Goal: Check status: Check status

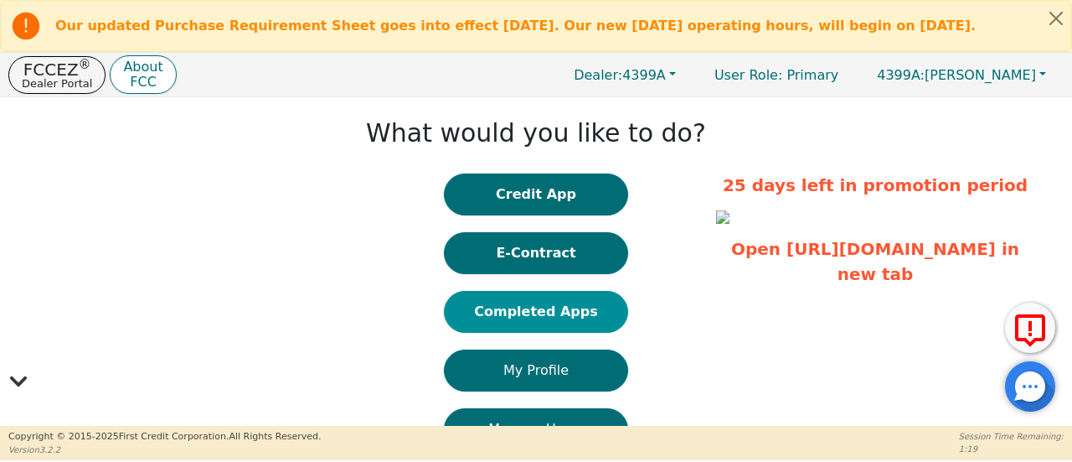
click at [546, 321] on button "Completed Apps" at bounding box center [536, 312] width 184 height 42
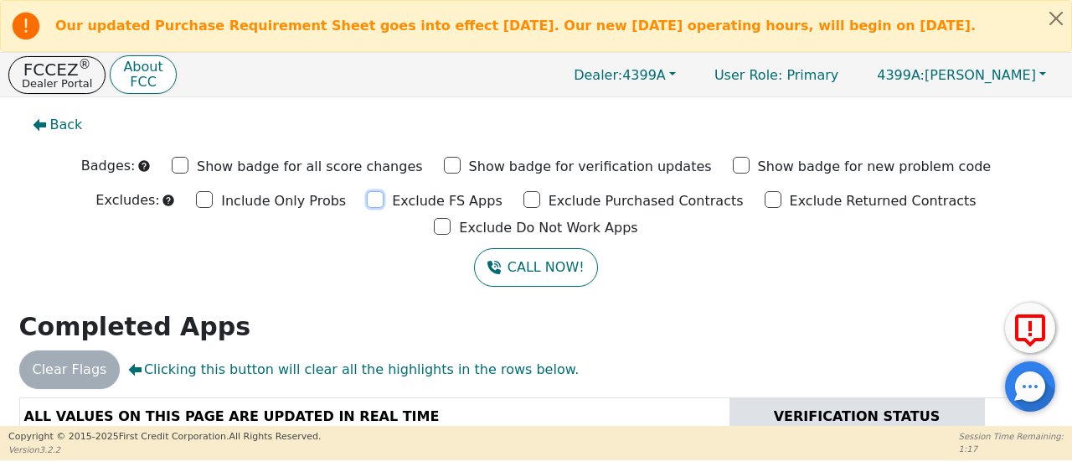
click at [367, 203] on input "Exclude FS Apps" at bounding box center [375, 199] width 17 height 17
checkbox input "true"
click at [524, 204] on input "Exclude Purchased Contracts" at bounding box center [532, 199] width 17 height 17
checkbox input "true"
click at [765, 204] on input "Exclude Returned Contracts" at bounding box center [773, 199] width 17 height 17
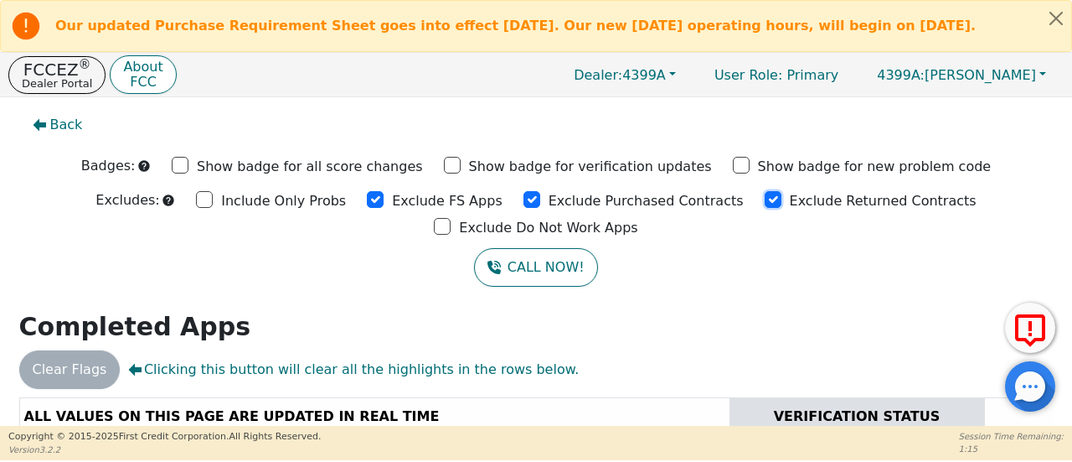
checkbox input "true"
click at [451, 218] on input "Exclude Do Not Work Apps" at bounding box center [442, 226] width 17 height 17
checkbox input "true"
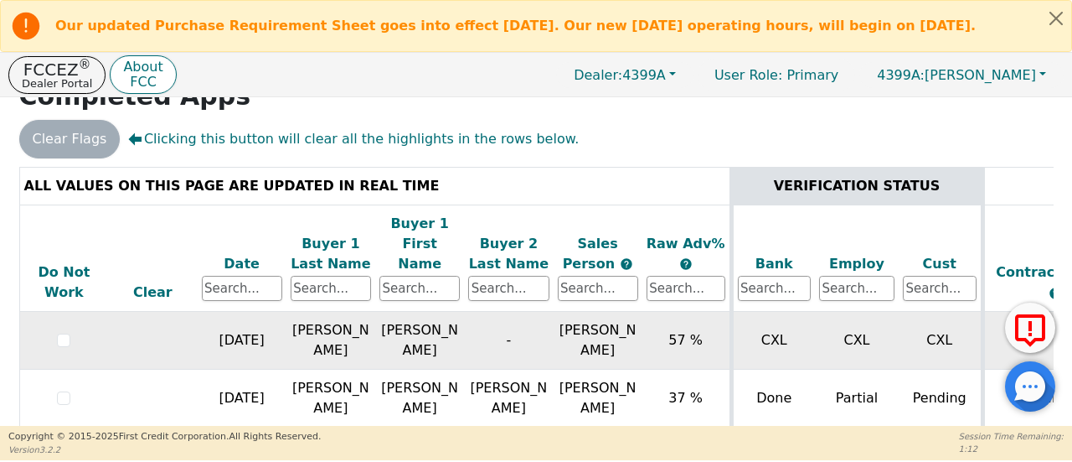
scroll to position [231, 0]
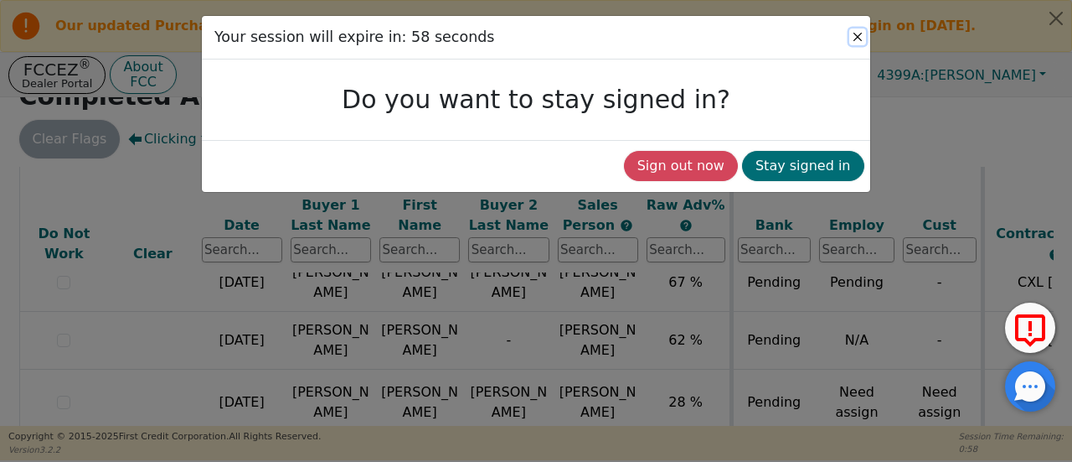
click at [860, 38] on button "Close" at bounding box center [857, 36] width 17 height 17
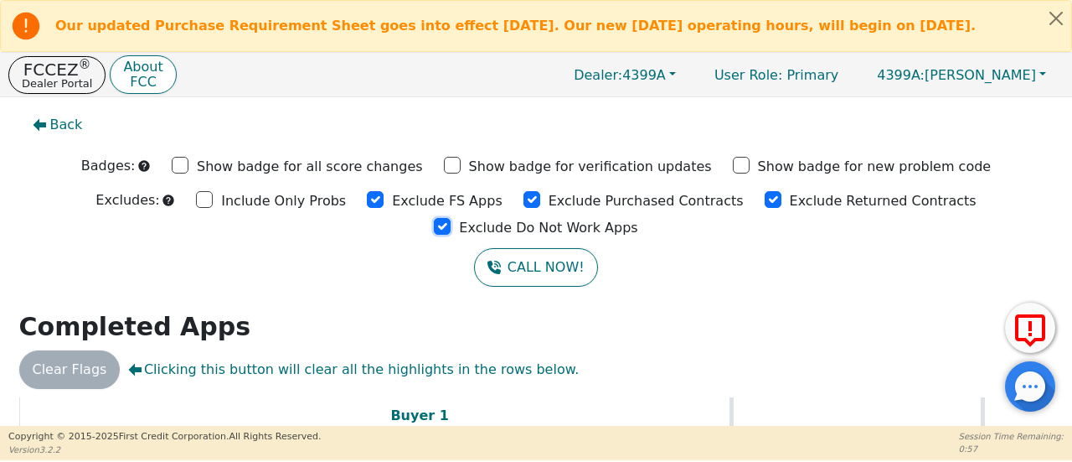
scroll to position [230, 0]
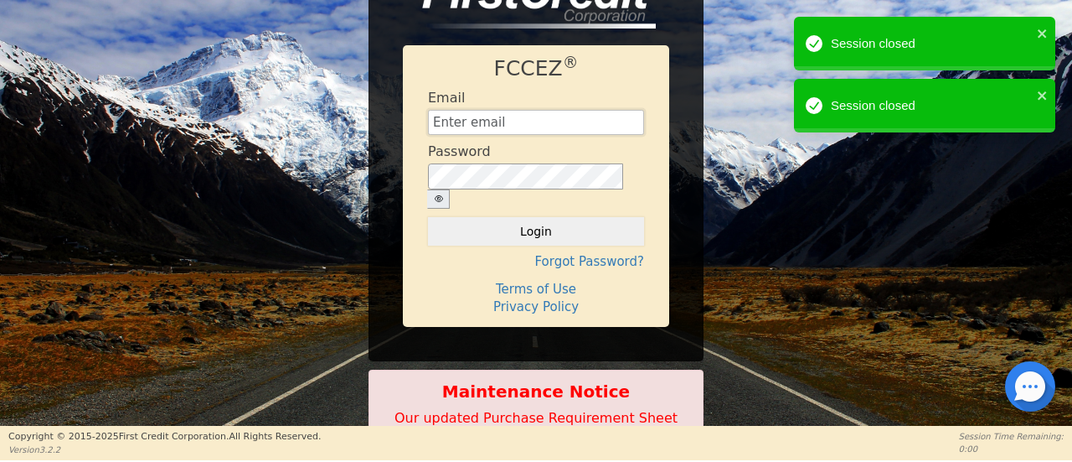
type input "[EMAIL_ADDRESS][DOMAIN_NAME]"
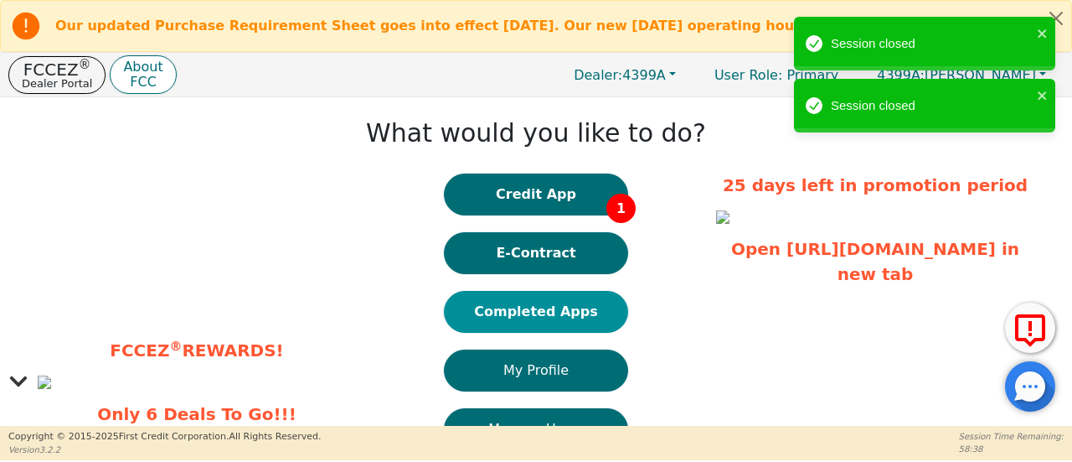
click at [526, 316] on button "Completed Apps" at bounding box center [536, 312] width 184 height 42
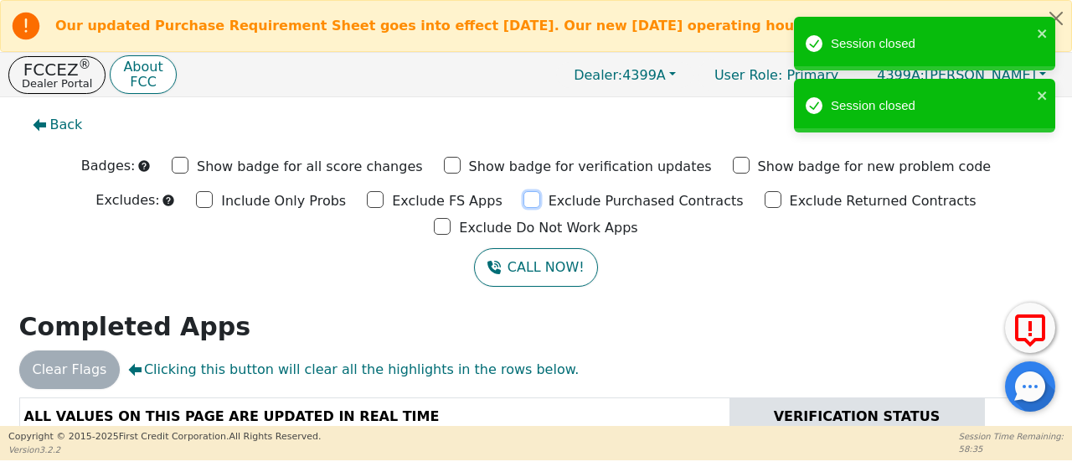
click at [524, 207] on input "Exclude Purchased Contracts" at bounding box center [532, 199] width 17 height 17
checkbox input "true"
click at [765, 208] on input "Exclude Returned Contracts" at bounding box center [773, 199] width 17 height 17
checkbox input "true"
click at [451, 218] on input "Exclude Do Not Work Apps" at bounding box center [442, 226] width 17 height 17
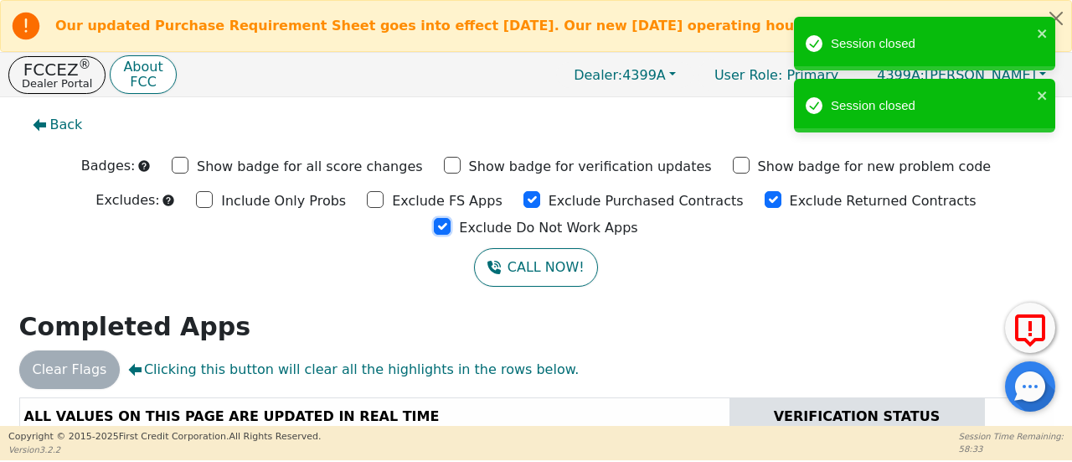
checkbox input "true"
